Goal: Task Accomplishment & Management: Manage account settings

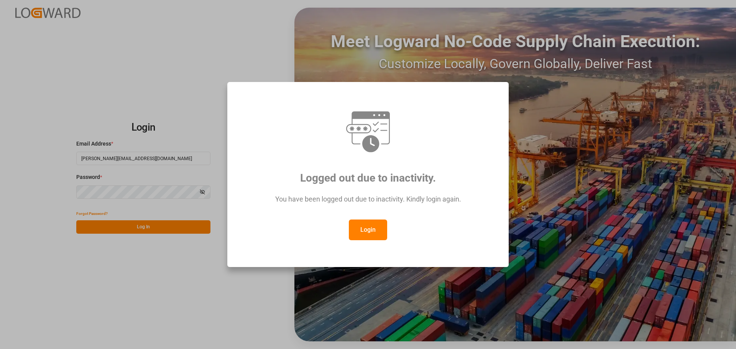
click at [363, 234] on button "Login" at bounding box center [368, 230] width 38 height 21
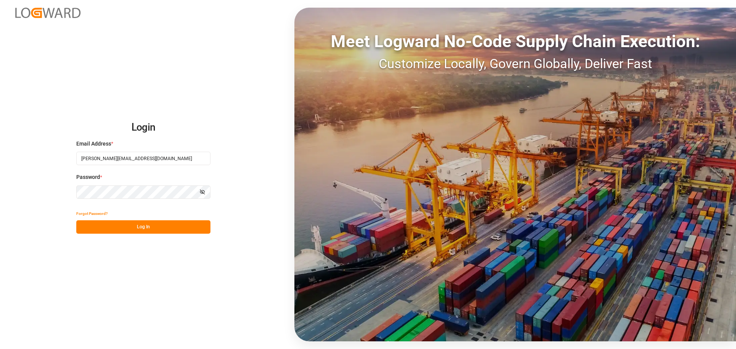
click at [157, 227] on button "Log In" at bounding box center [143, 227] width 134 height 13
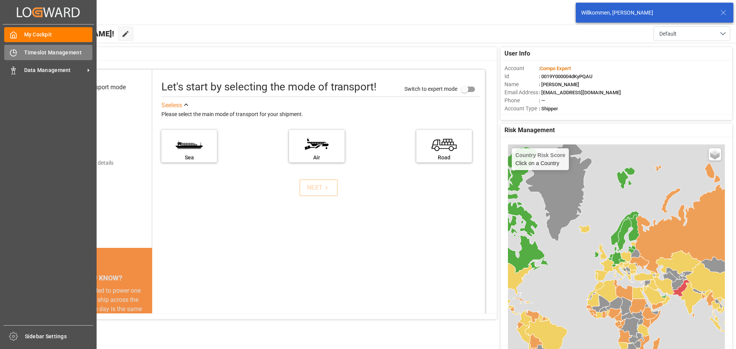
click at [19, 53] on div "Timeslot Management Timeslot Management" at bounding box center [48, 52] width 88 height 15
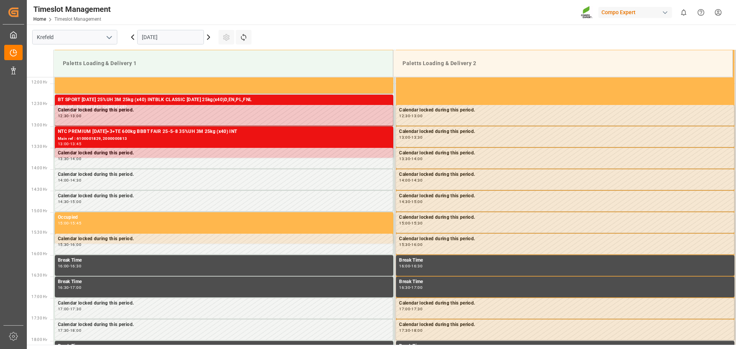
scroll to position [510, 0]
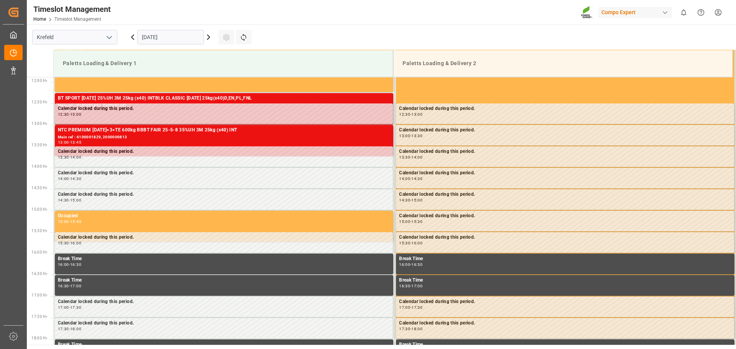
click at [193, 41] on input "[DATE]" at bounding box center [170, 37] width 67 height 15
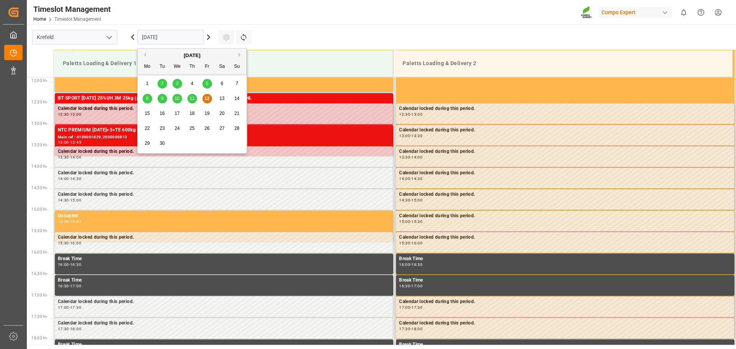
click at [149, 114] on span "15" at bounding box center [147, 113] width 5 height 5
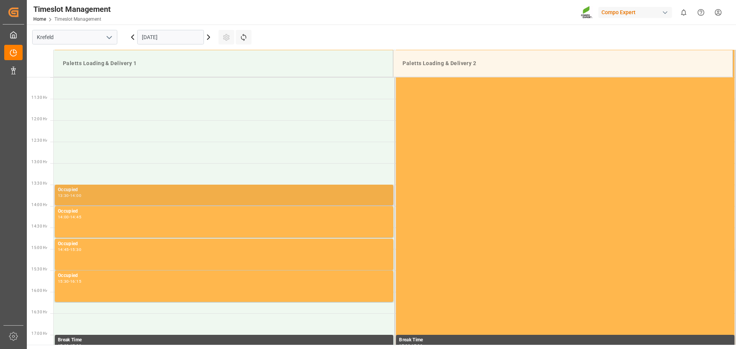
scroll to position [434, 0]
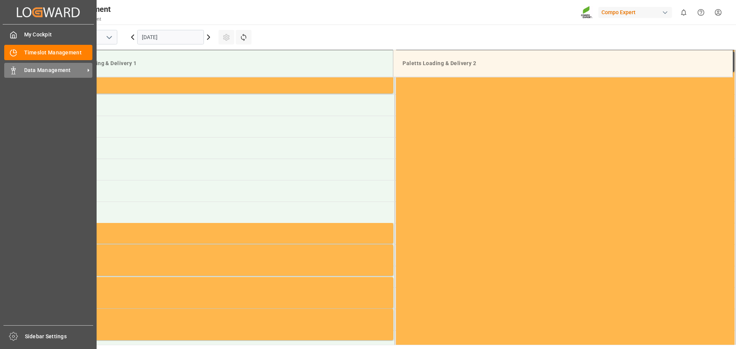
click at [18, 74] on div "Data Management Data Management" at bounding box center [48, 70] width 88 height 15
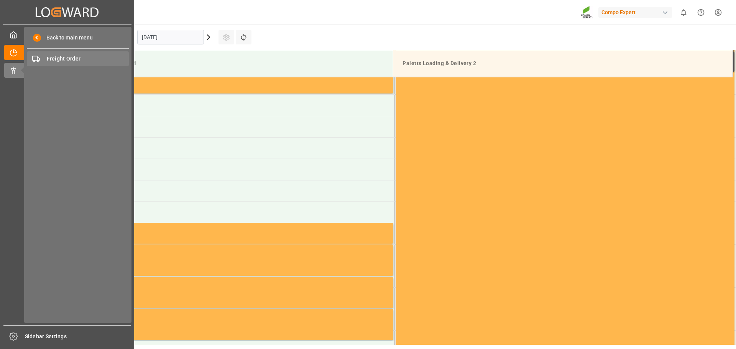
click at [68, 55] on span "Freight Order" at bounding box center [88, 59] width 82 height 8
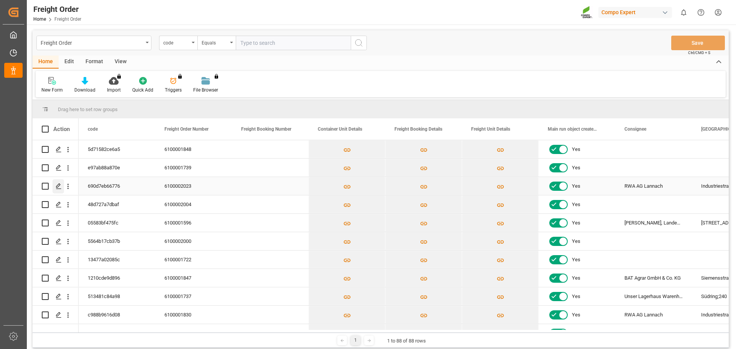
click at [58, 186] on icon "Press SPACE to select this row." at bounding box center [59, 186] width 6 height 6
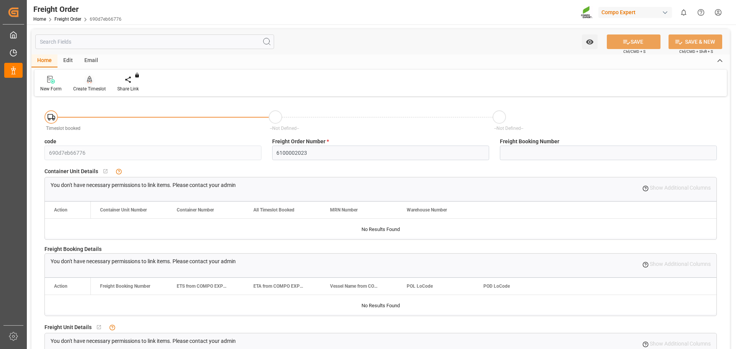
click at [86, 84] on div "Create Timeslot" at bounding box center [89, 84] width 44 height 17
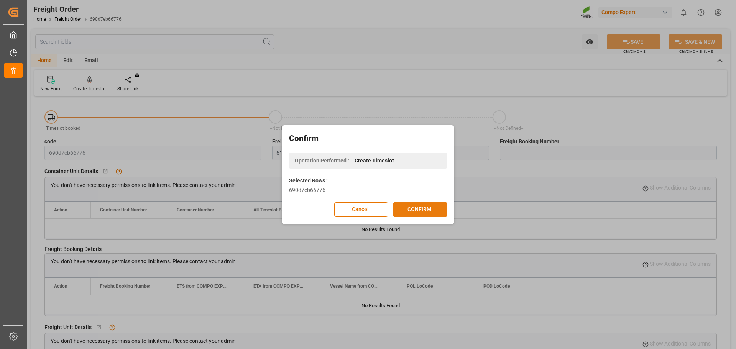
click at [415, 214] on button "CONFIRM" at bounding box center [420, 209] width 54 height 15
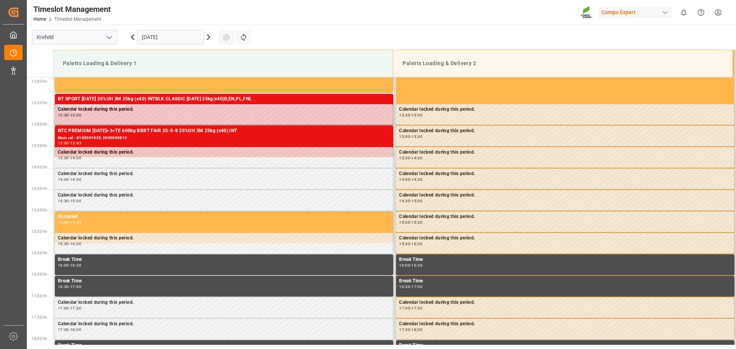
scroll to position [510, 0]
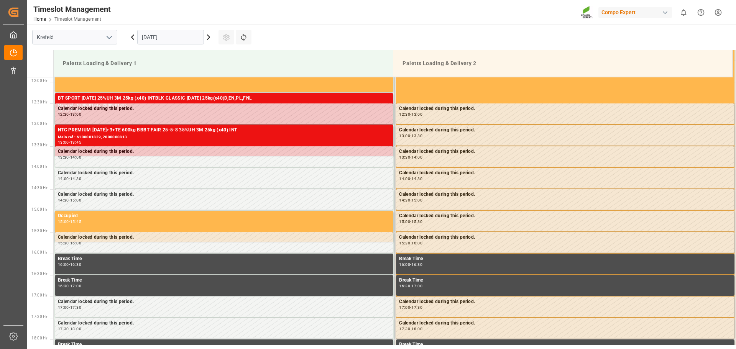
click at [187, 40] on input "[DATE]" at bounding box center [170, 37] width 67 height 15
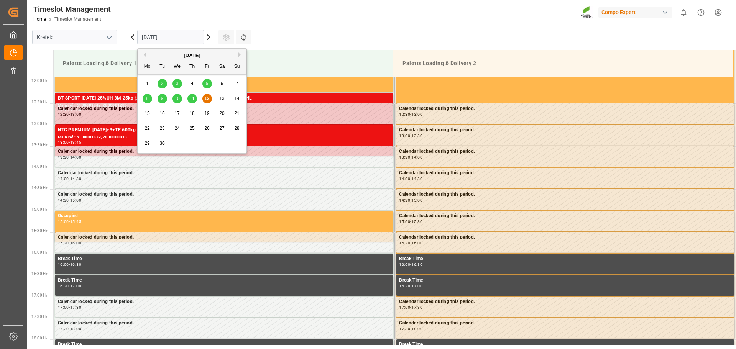
click at [150, 114] on div "15" at bounding box center [148, 113] width 10 height 9
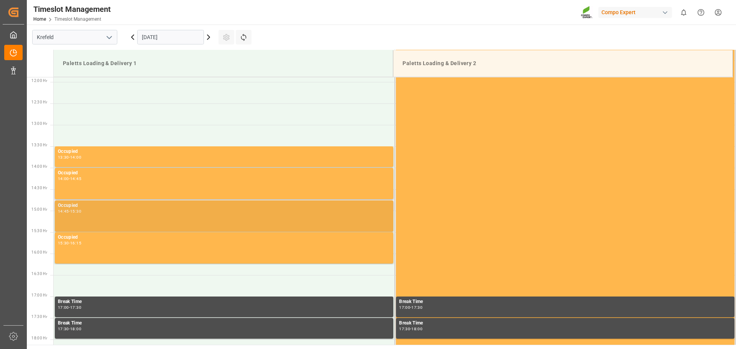
scroll to position [472, 0]
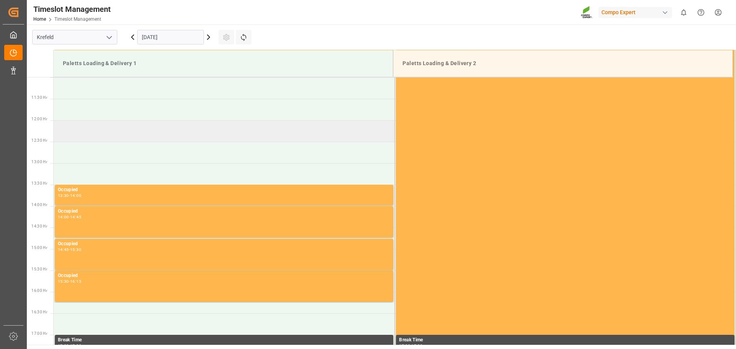
click at [105, 127] on td at bounding box center [224, 130] width 341 height 21
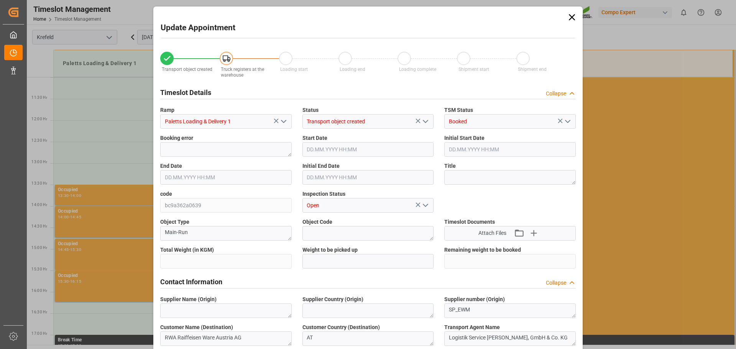
type input "24080"
type input "0"
type input "[DATE] 12:00"
type input "[DATE] 12:30"
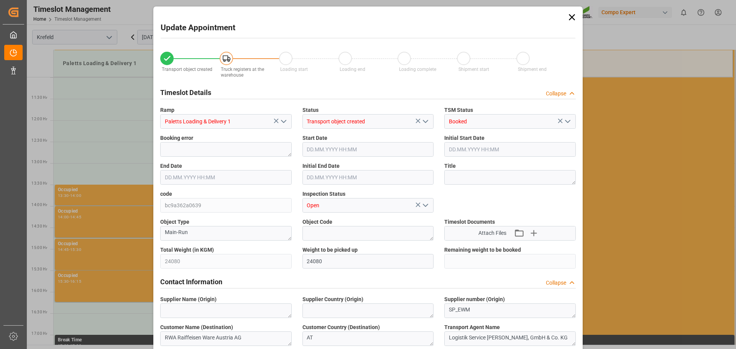
type input "[DATE] 11:18"
type input "[DATE] 11:02"
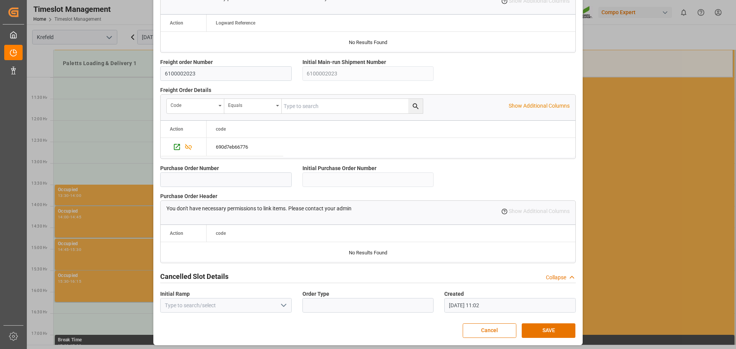
scroll to position [660, 0]
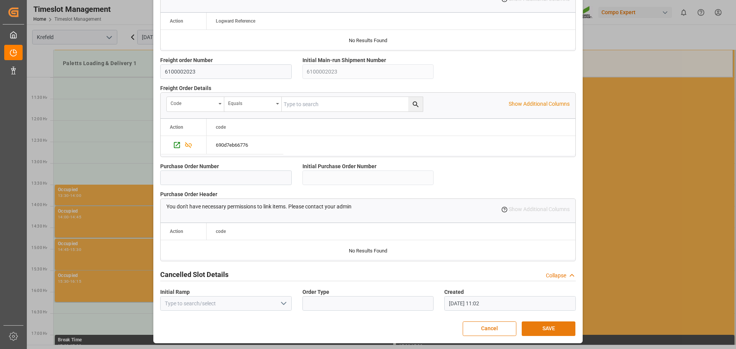
click at [546, 334] on button "SAVE" at bounding box center [549, 329] width 54 height 15
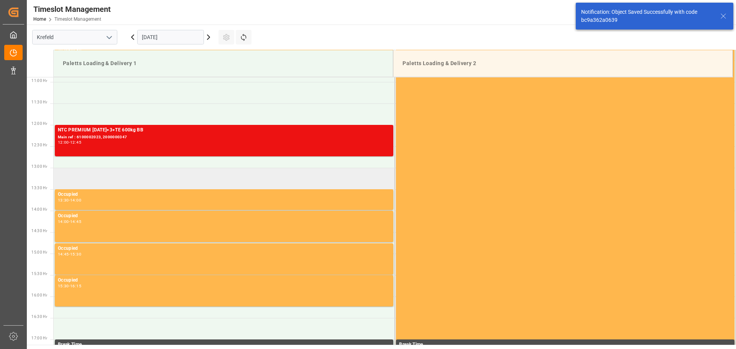
scroll to position [506, 0]
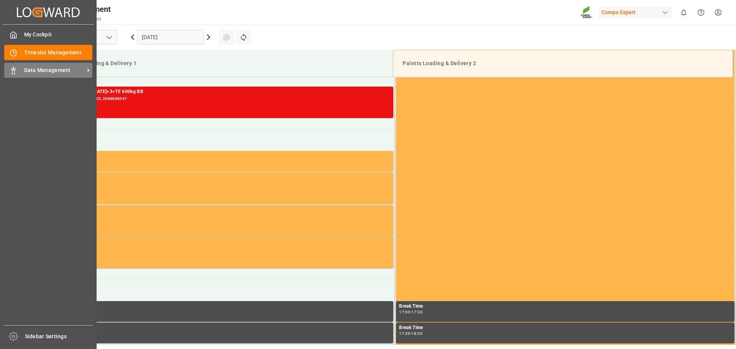
click at [18, 68] on div "Data Management Data Management" at bounding box center [48, 70] width 88 height 15
click at [16, 70] on icon at bounding box center [14, 71] width 8 height 8
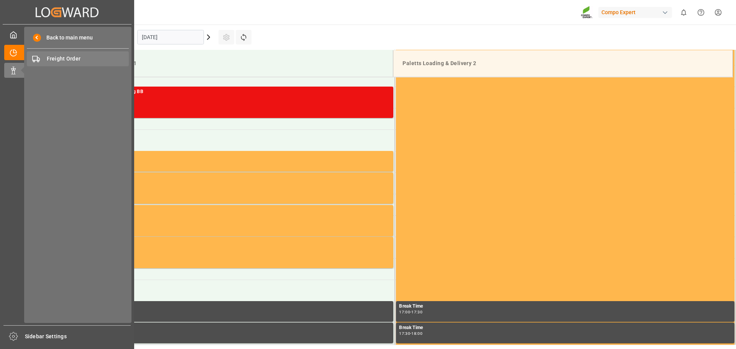
click at [74, 60] on span "Freight Order" at bounding box center [88, 59] width 82 height 8
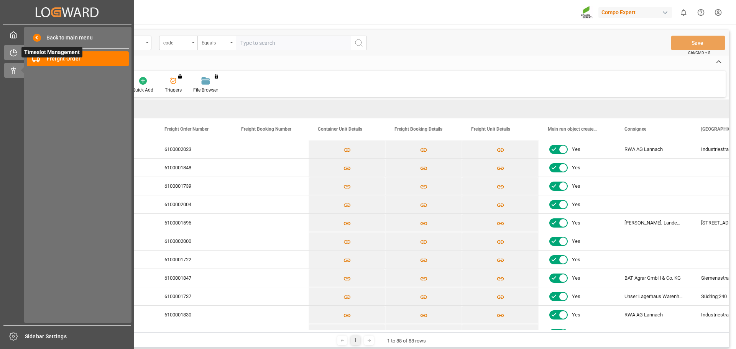
click at [16, 55] on icon at bounding box center [13, 53] width 6 height 6
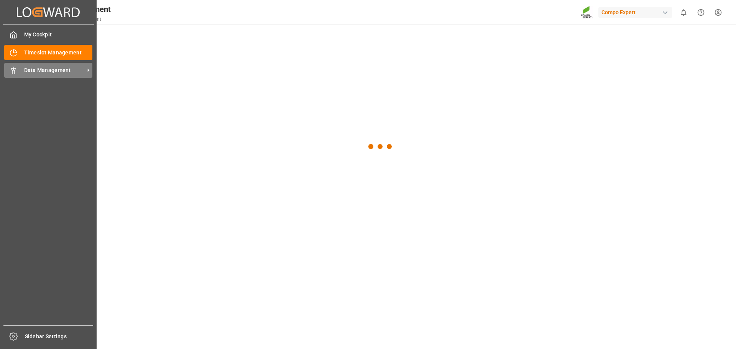
click at [33, 71] on span "Data Management" at bounding box center [54, 70] width 61 height 8
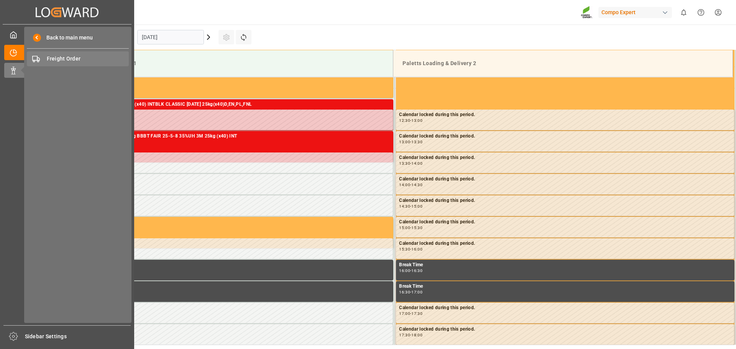
scroll to position [510, 0]
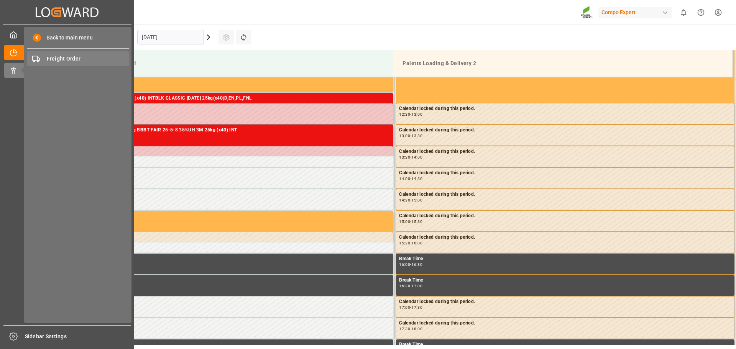
click at [67, 62] on span "Freight Order" at bounding box center [88, 59] width 82 height 8
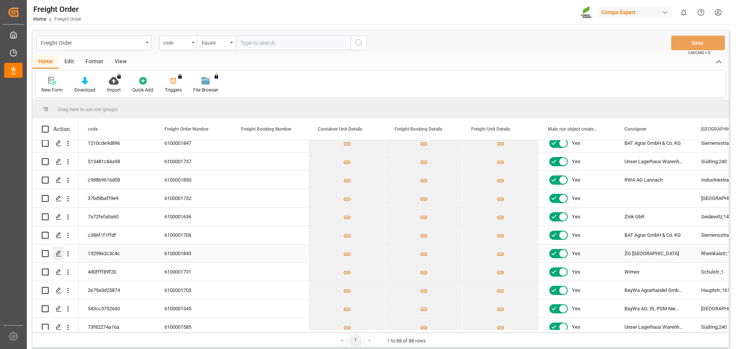
click at [56, 254] on polygon "Press SPACE to select this row." at bounding box center [58, 254] width 4 height 4
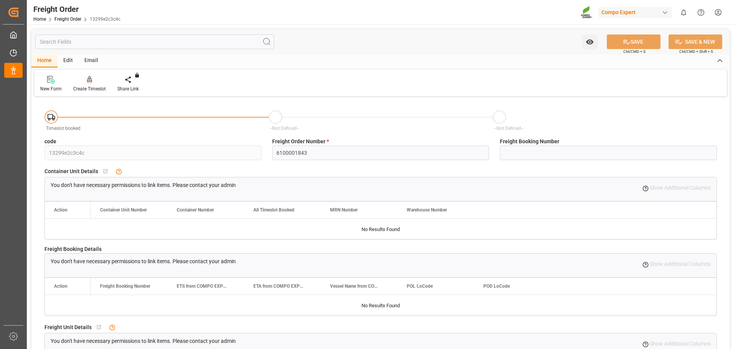
click at [90, 87] on div "Create Timeslot" at bounding box center [89, 89] width 33 height 7
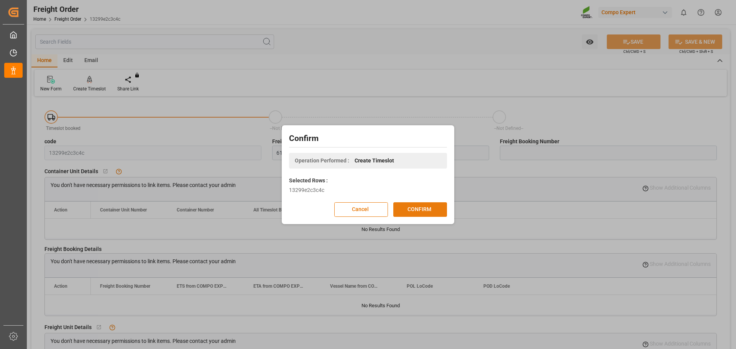
click at [410, 207] on button "CONFIRM" at bounding box center [420, 209] width 54 height 15
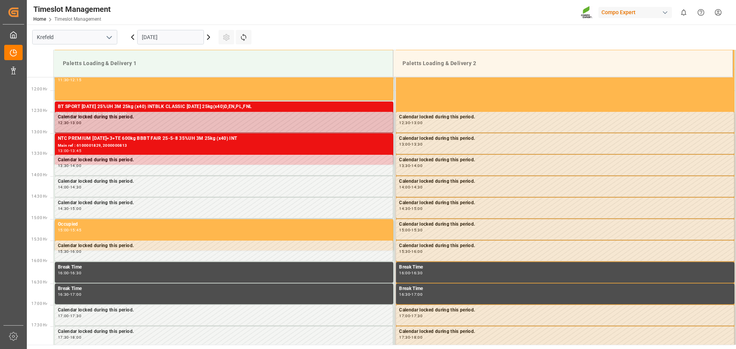
scroll to position [510, 0]
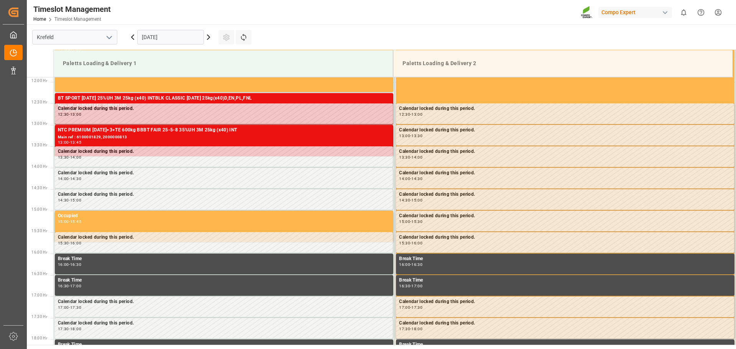
click at [180, 40] on input "[DATE]" at bounding box center [170, 37] width 67 height 15
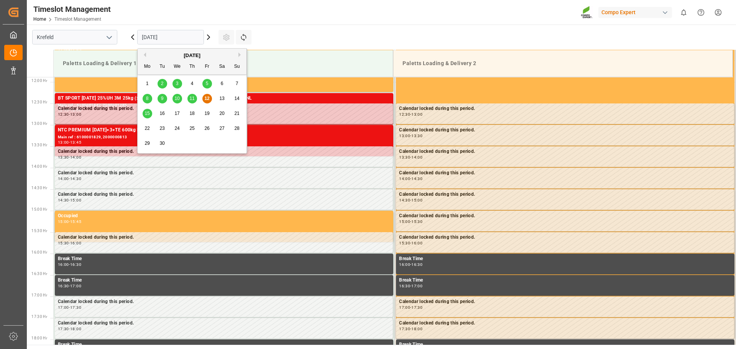
click at [148, 114] on span "15" at bounding box center [147, 113] width 5 height 5
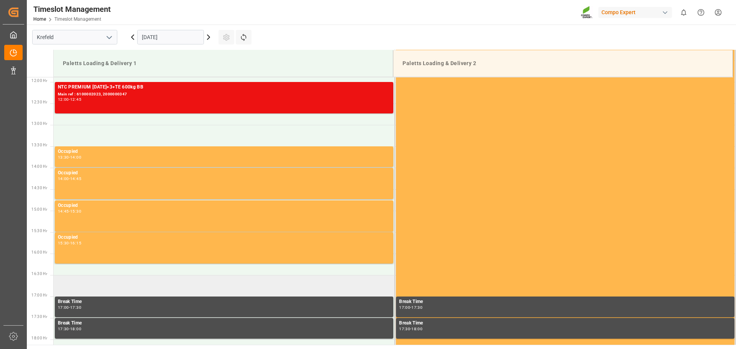
click at [146, 281] on td at bounding box center [224, 285] width 341 height 21
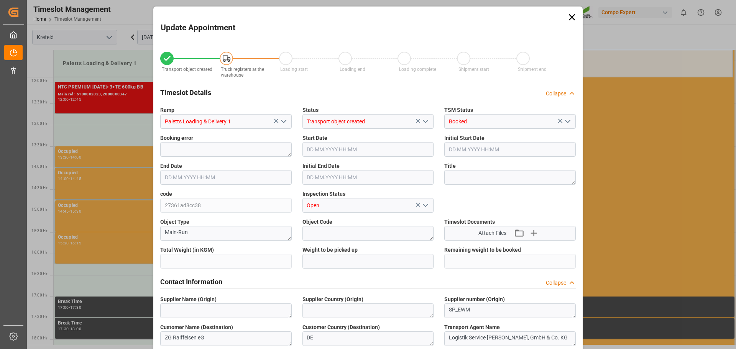
type input "42080.8"
type input "0"
type input "15.09.2025 16:30"
type input "15.09.2025 17:00"
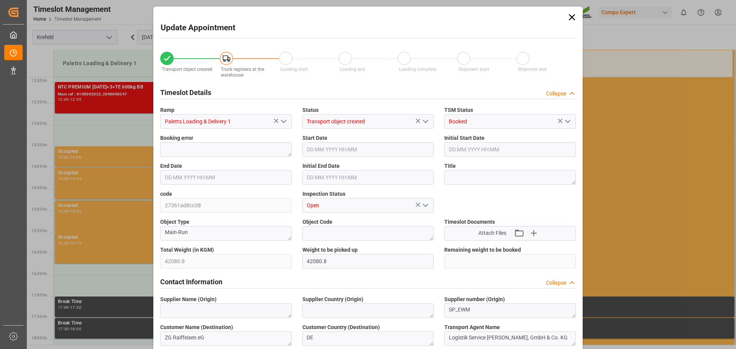
type input "10.09.2025 08:25"
type input "12.09.2025 11:10"
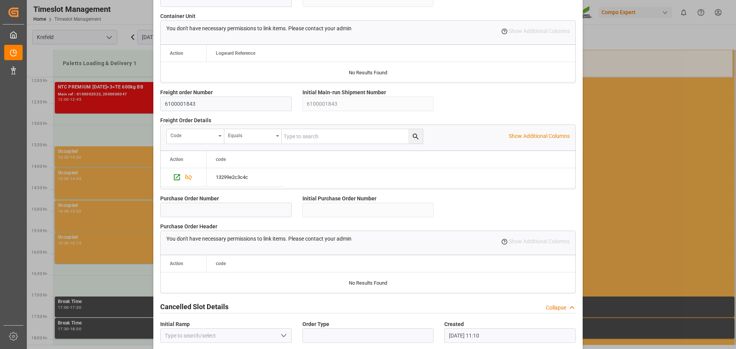
scroll to position [660, 0]
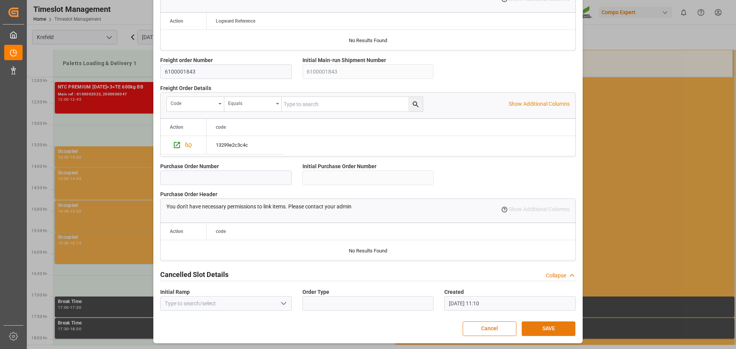
click at [549, 331] on button "SAVE" at bounding box center [549, 329] width 54 height 15
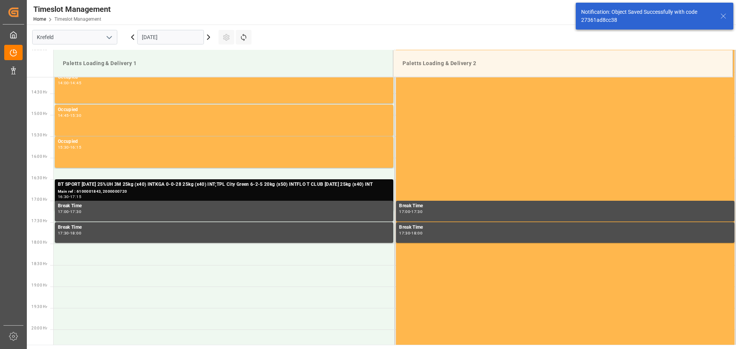
scroll to position [639, 0]
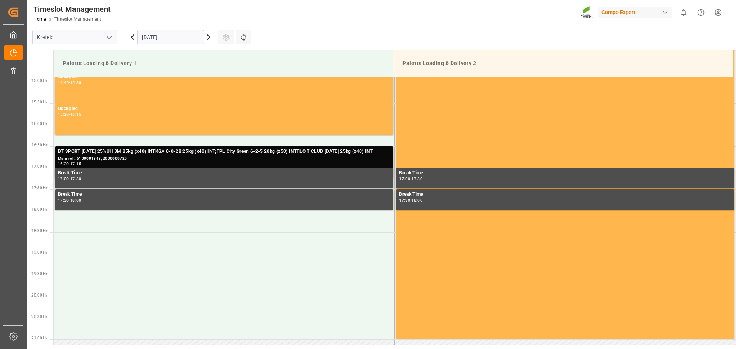
click at [222, 160] on div "Main ref : 6100001843, 2000000720" at bounding box center [224, 159] width 333 height 7
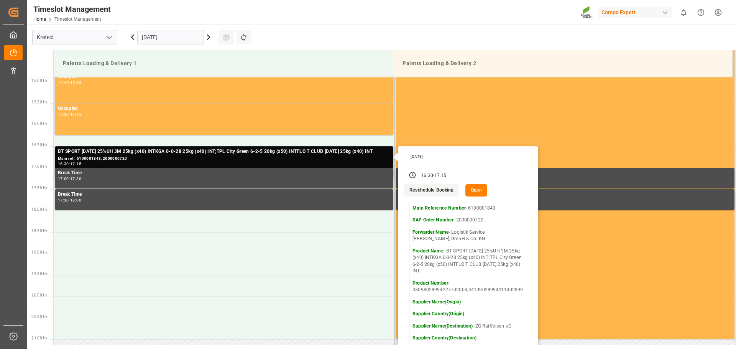
click at [475, 189] on button "Open" at bounding box center [477, 190] width 22 height 12
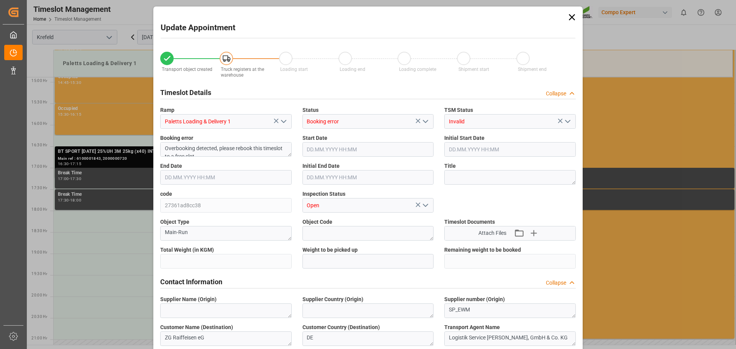
type input "42080.8"
type input "0"
type input "15.09.2025 16:30"
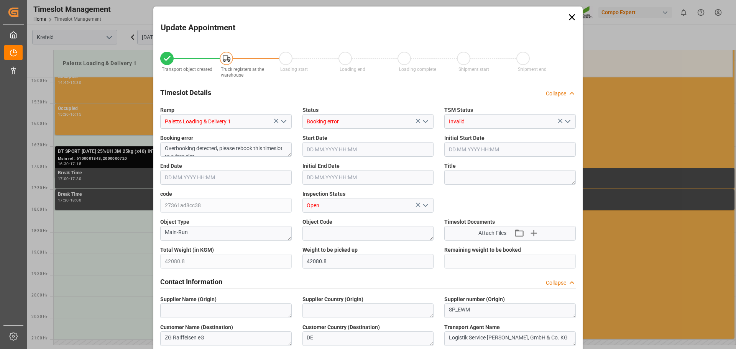
type input "15.09.2025 17:15"
type input "15.09.2025 17:00"
type input "10.09.2025 08:25"
type input "12.09.2025 11:10"
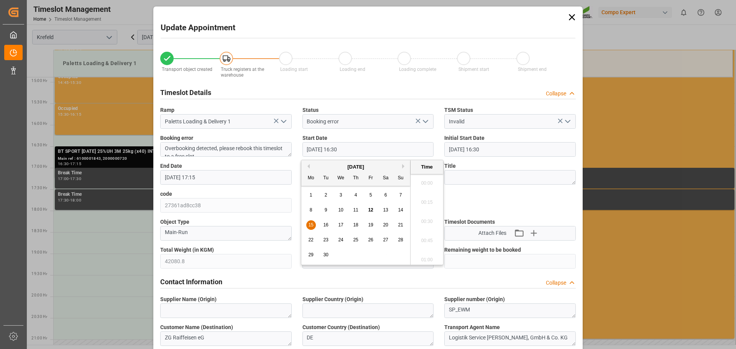
click at [357, 150] on input "15.09.2025 16:30" at bounding box center [369, 149] width 132 height 15
click at [309, 227] on span "15" at bounding box center [310, 224] width 5 height 5
click at [424, 200] on li "16:15" at bounding box center [427, 200] width 33 height 19
type input "15.09.2025 16:15"
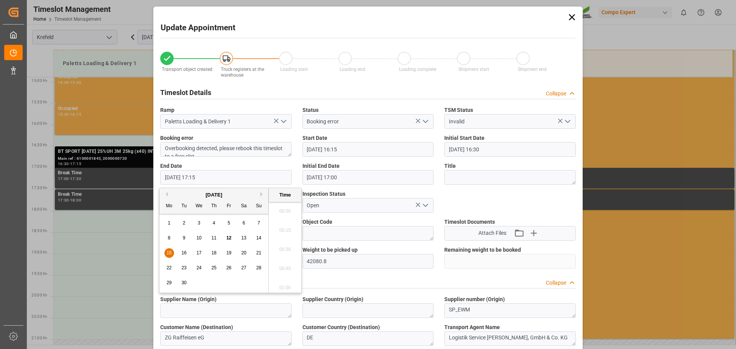
click at [217, 178] on input "15.09.2025 17:15" at bounding box center [226, 177] width 132 height 15
click at [168, 253] on span "15" at bounding box center [168, 252] width 5 height 5
click at [291, 227] on li "17:00" at bounding box center [285, 228] width 33 height 19
type input "15.09.2025 17:00"
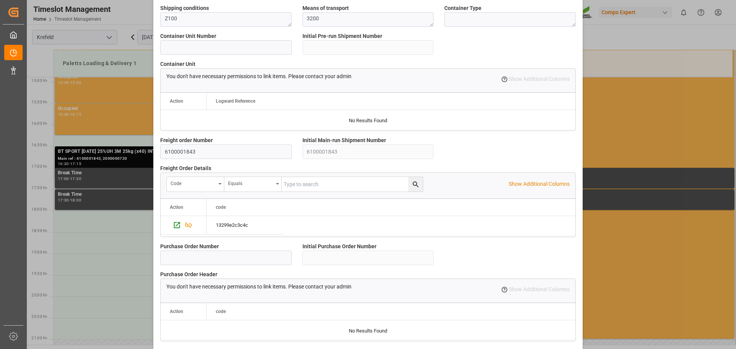
scroll to position [660, 0]
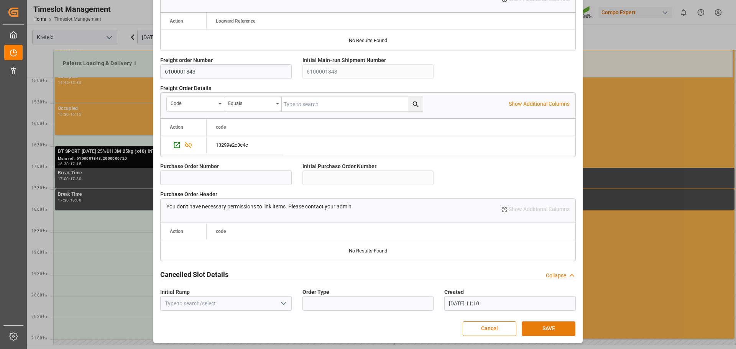
click at [547, 330] on button "SAVE" at bounding box center [549, 329] width 54 height 15
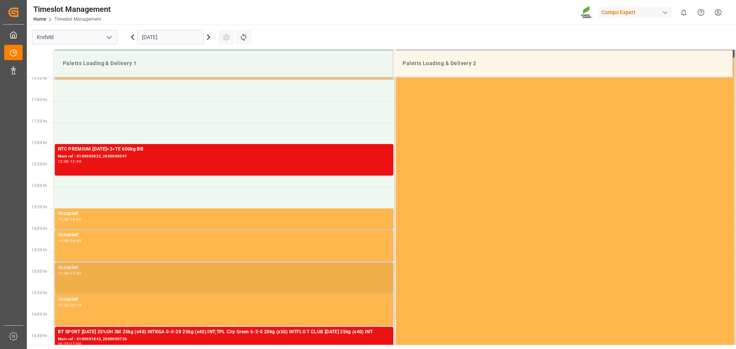
scroll to position [448, 0]
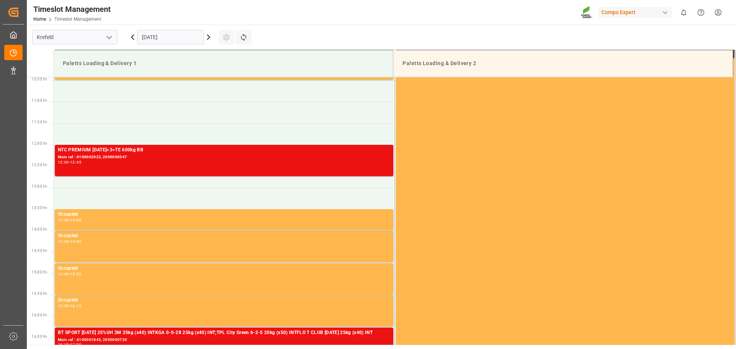
click at [587, 34] on main "Krefeld 15.09.2025 Settings Refresh Time Slots Paletts Loading & Delivery 1 Pal…" at bounding box center [381, 185] width 708 height 321
